Goal: Task Accomplishment & Management: Manage account settings

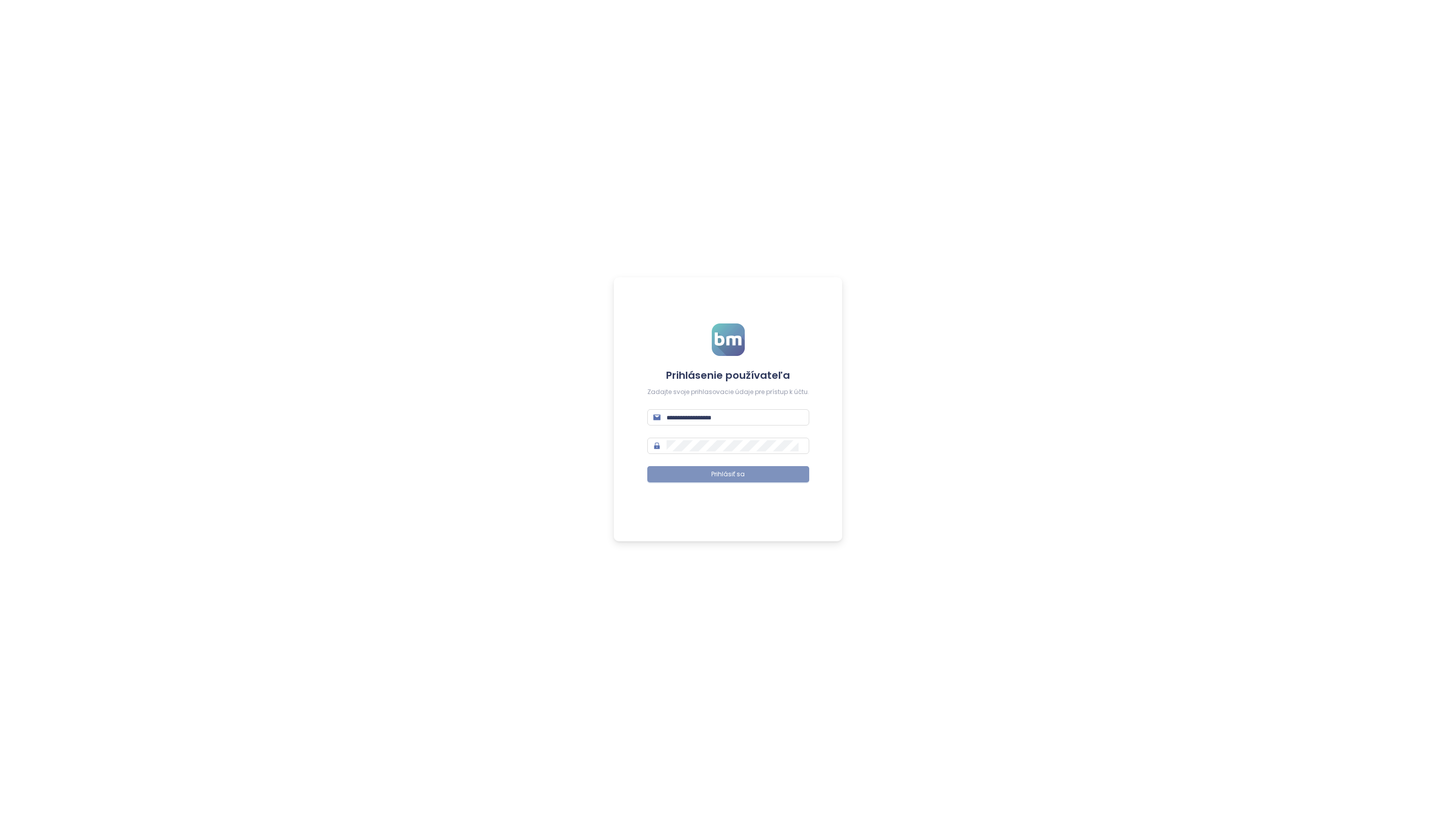
type input "**********"
click at [727, 474] on span "Prihlásiť sa" at bounding box center [728, 474] width 34 height 10
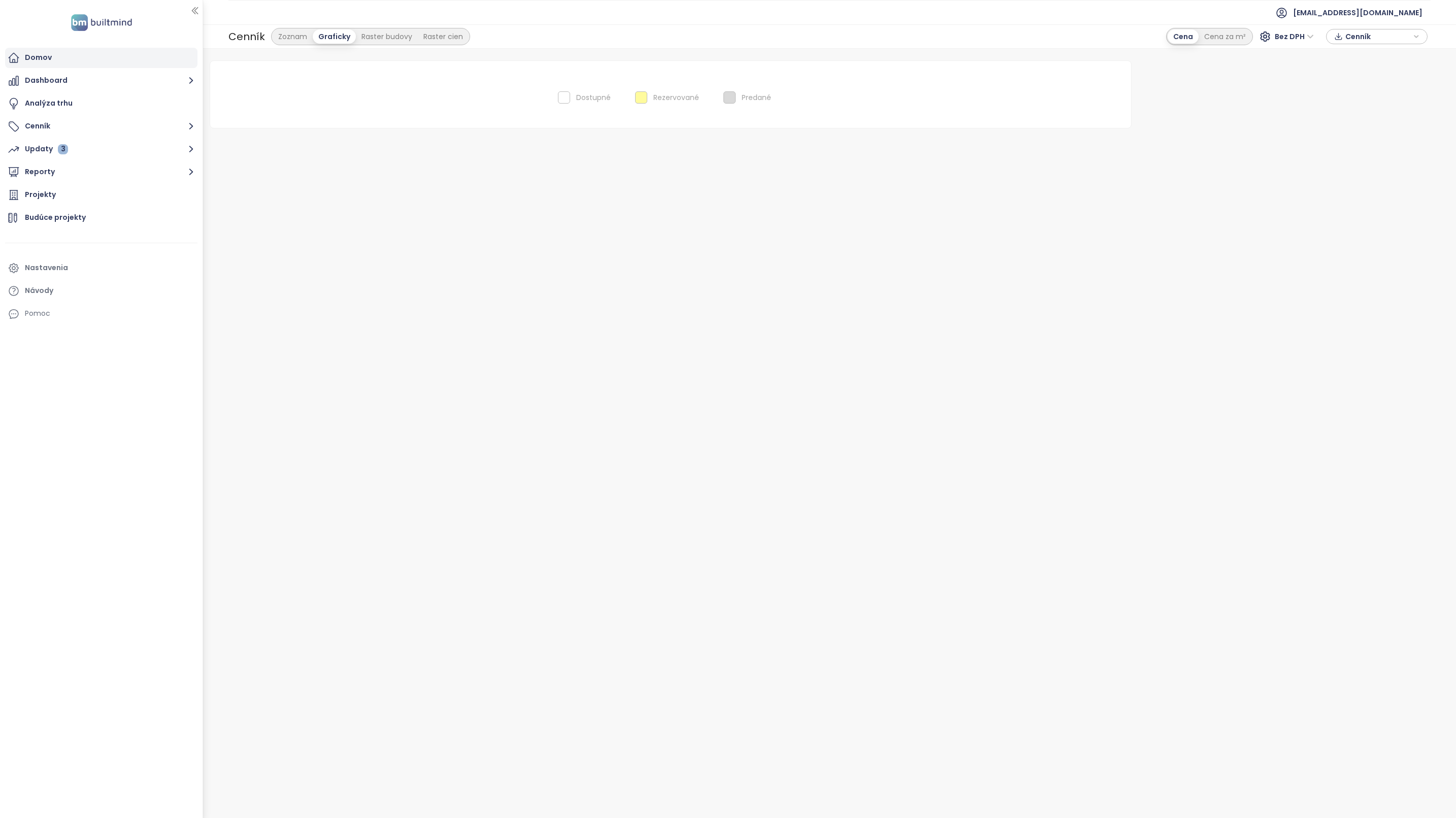
click at [29, 56] on div "Domov" at bounding box center [38, 57] width 27 height 13
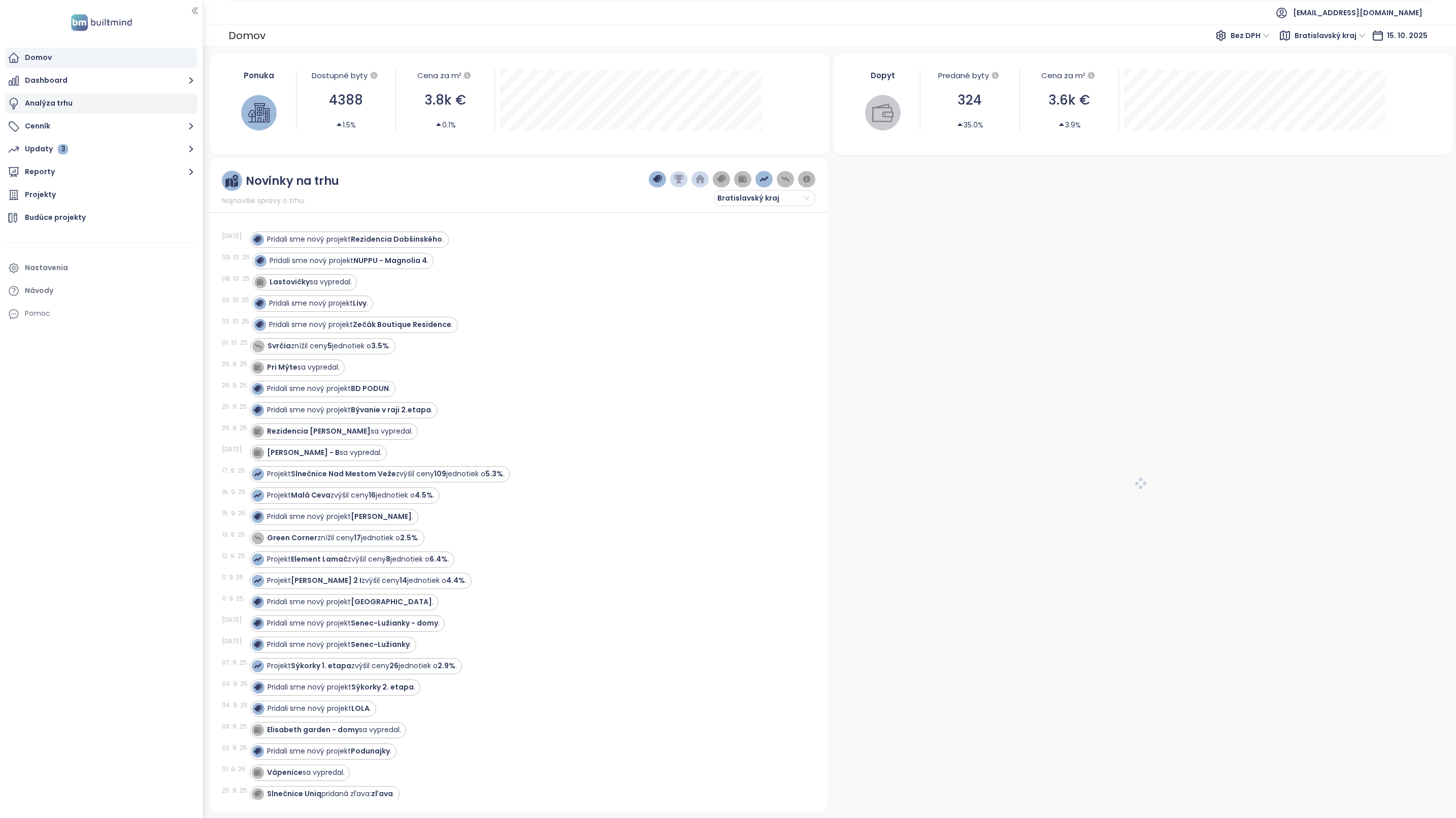
click at [48, 101] on div "Analýza trhu" at bounding box center [49, 103] width 48 height 13
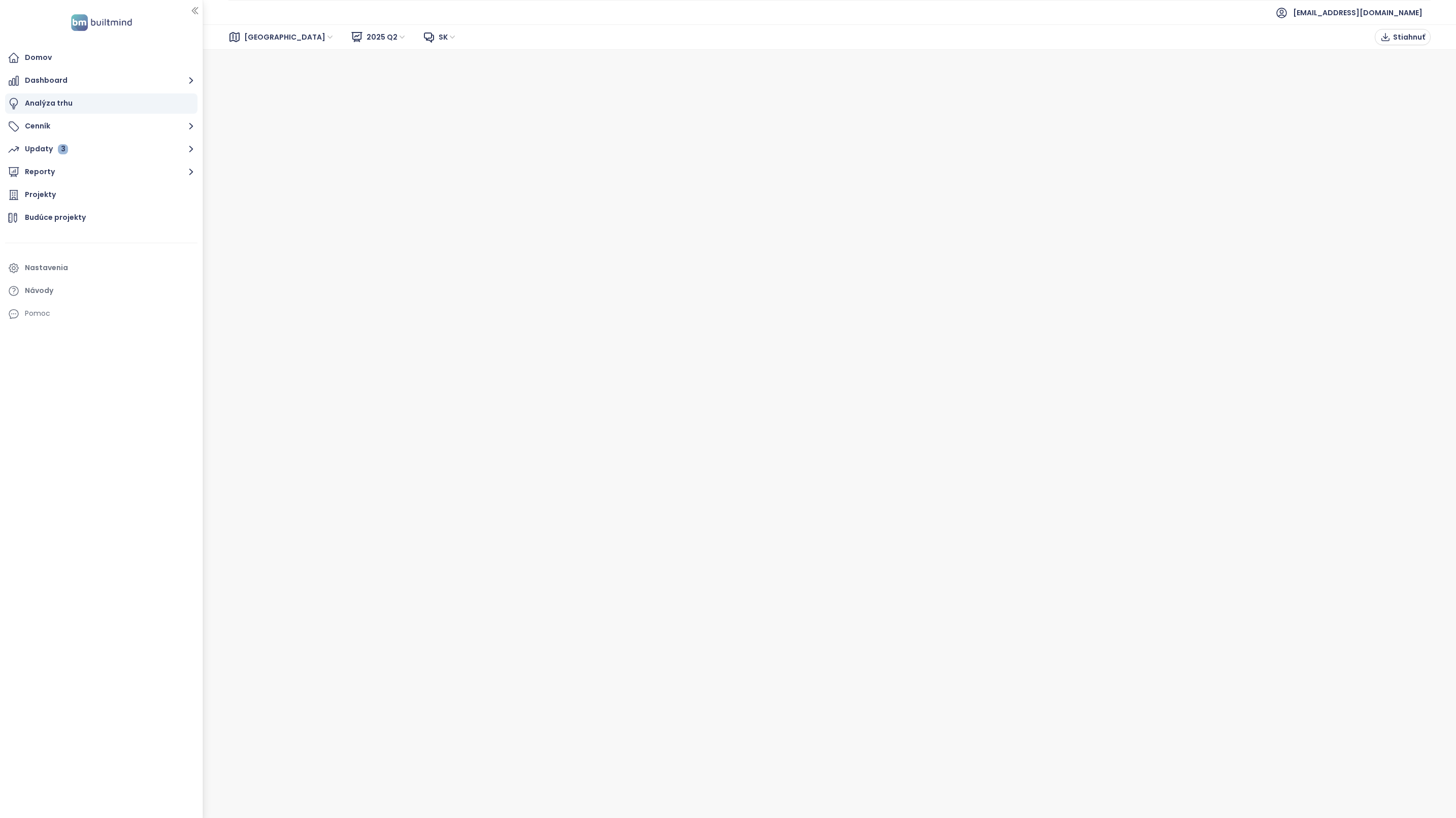
click at [367, 35] on span "2025 Q2" at bounding box center [386, 37] width 40 height 15
click at [40, 64] on div "Domov" at bounding box center [102, 57] width 193 height 20
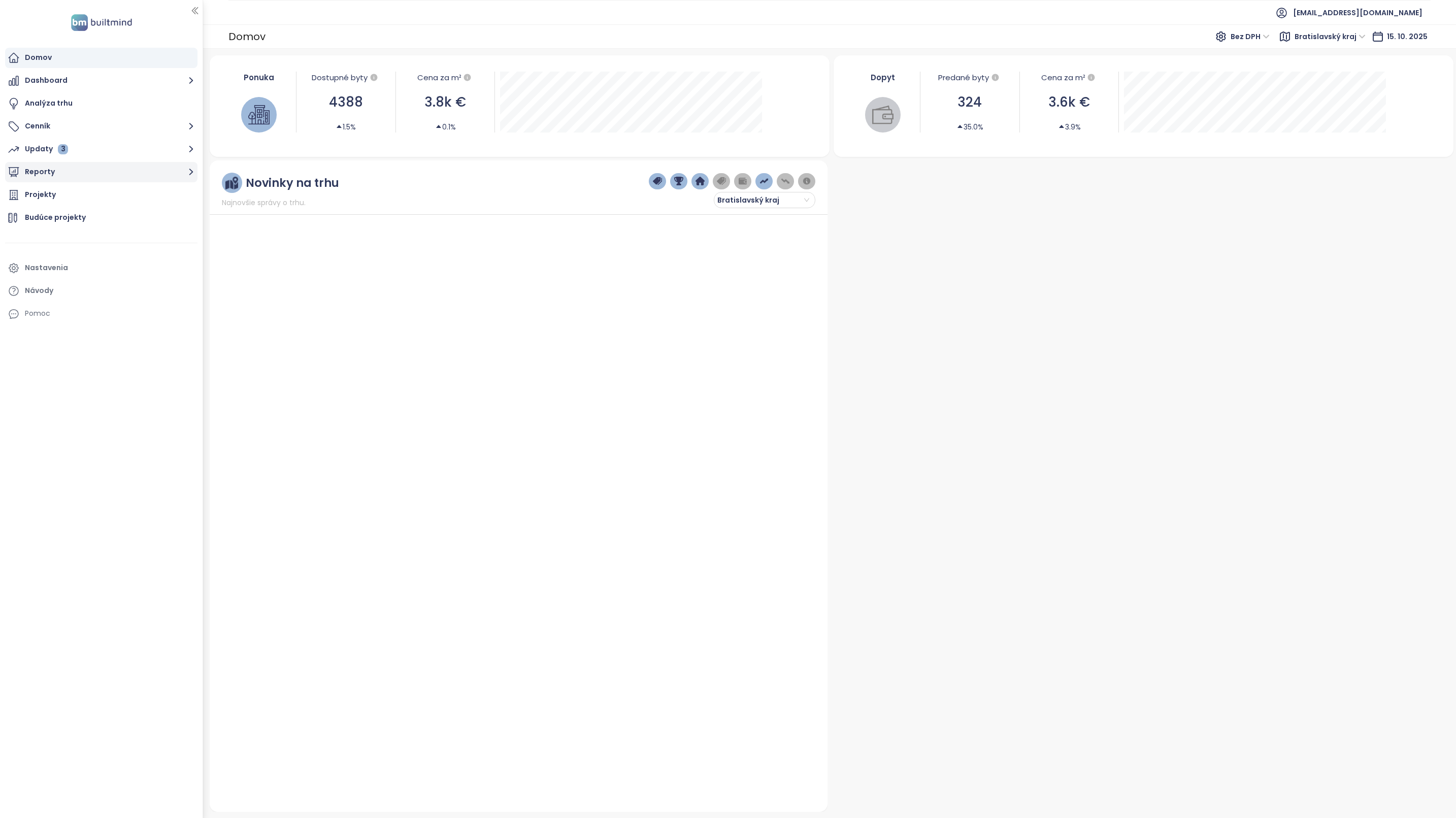
click at [46, 171] on button "Reporty" at bounding box center [102, 172] width 193 height 20
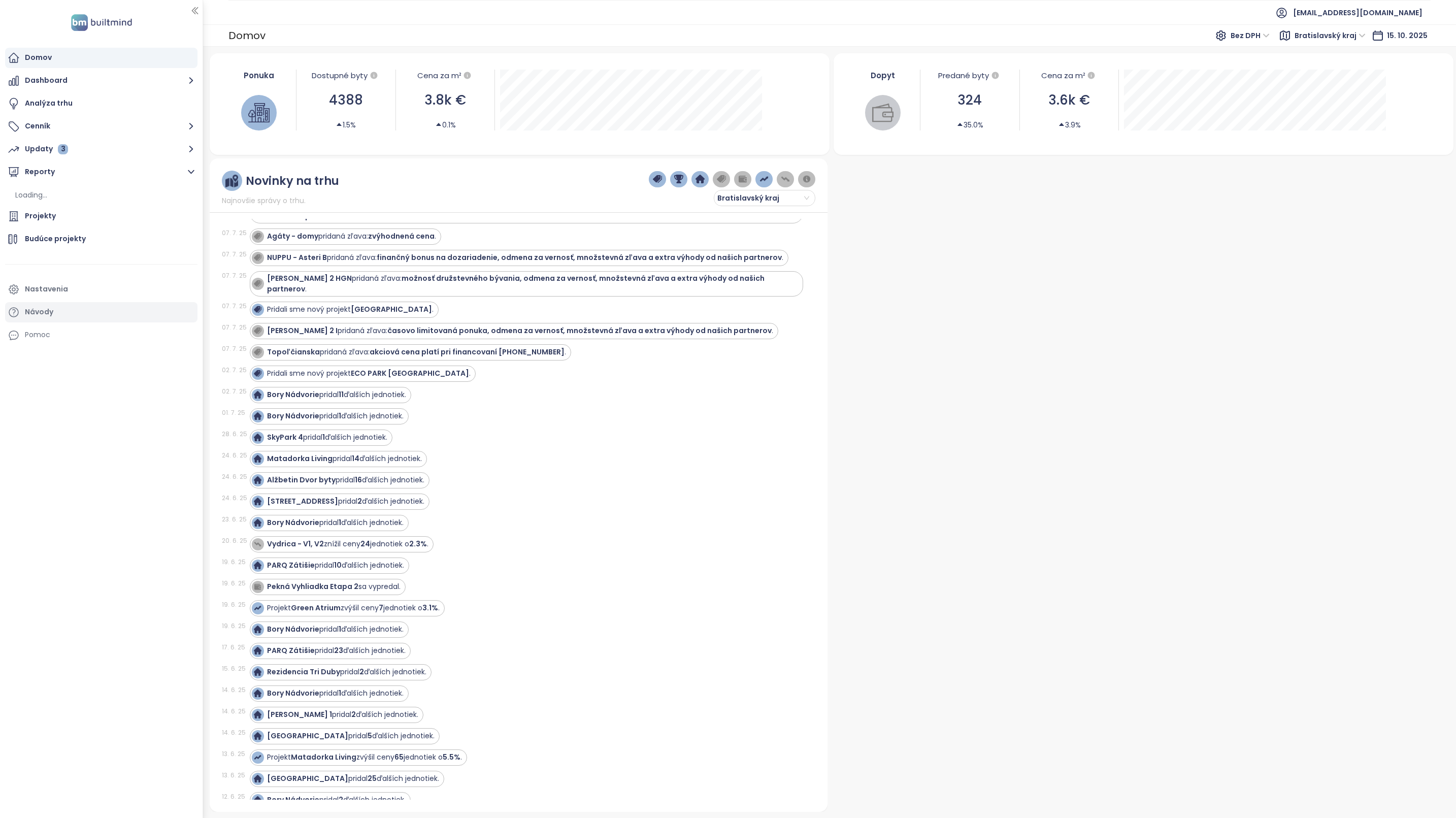
scroll to position [1905, 0]
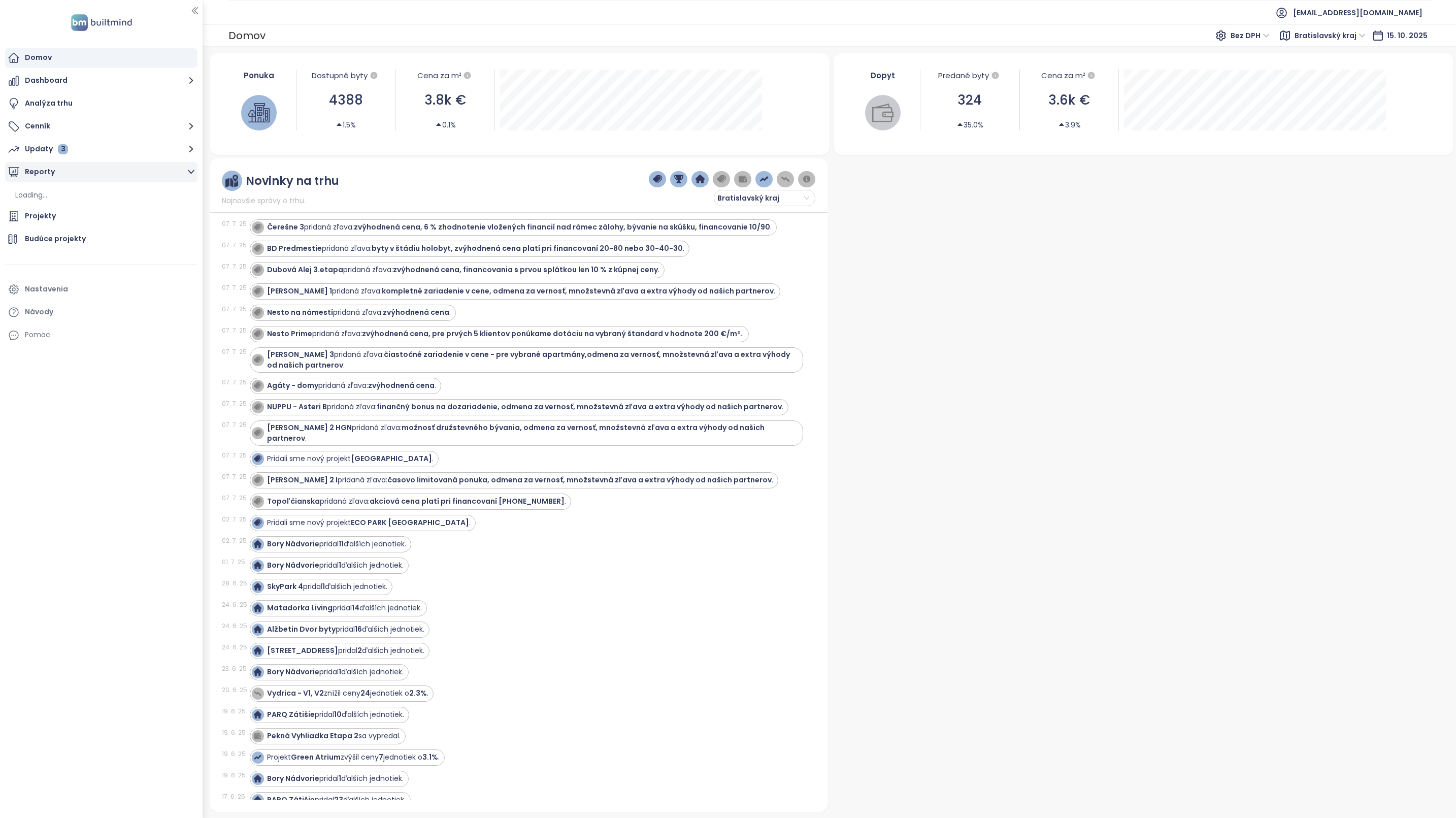
click at [46, 175] on button "Reporty" at bounding box center [102, 172] width 193 height 20
click at [46, 171] on button "Reporty" at bounding box center [102, 172] width 193 height 20
click at [42, 193] on div "Loading..." at bounding box center [31, 195] width 32 height 13
click at [192, 170] on icon "button" at bounding box center [191, 172] width 13 height 13
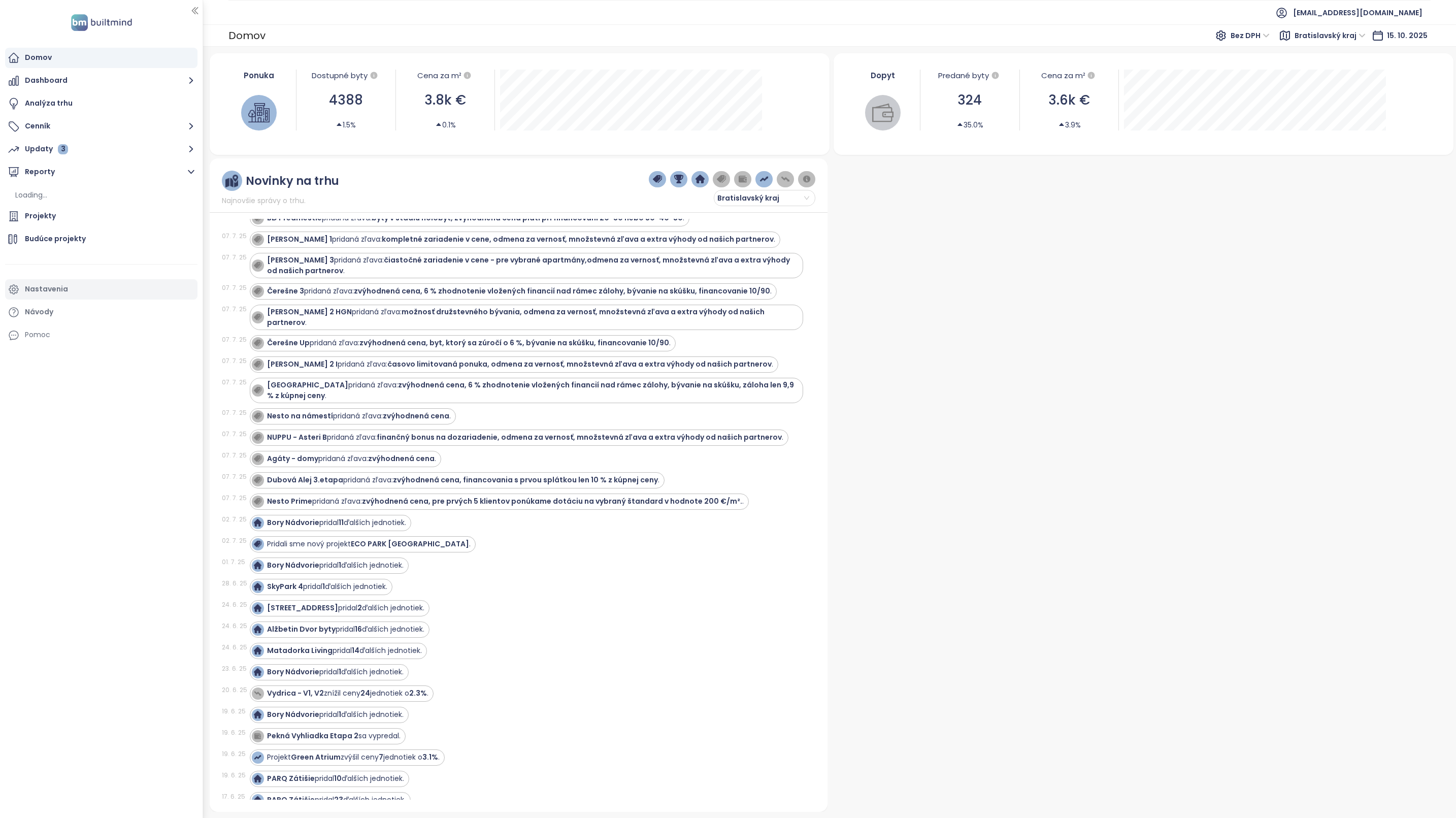
click at [43, 291] on div "Nastavenia" at bounding box center [46, 289] width 43 height 13
